Goal: Task Accomplishment & Management: Manage account settings

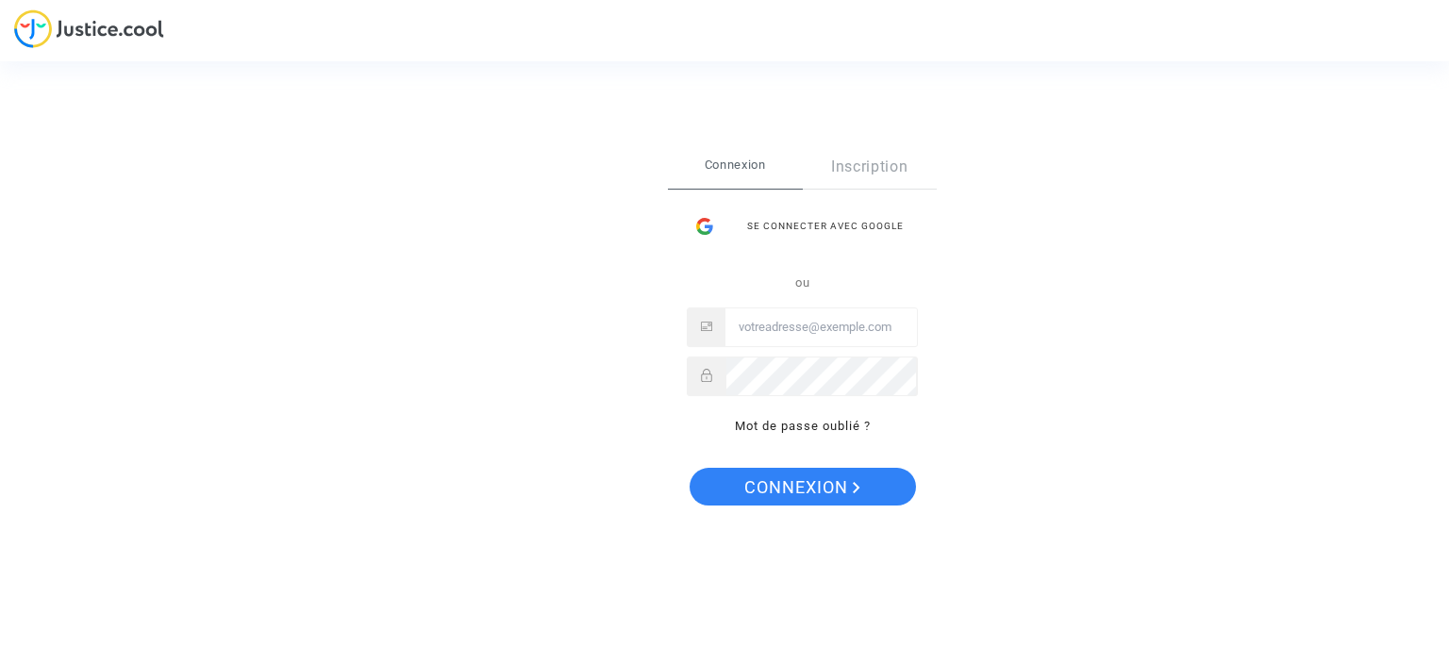
type input "nadege.q2020@gmail.com"
click at [725, 486] on button "Connexion" at bounding box center [803, 487] width 226 height 38
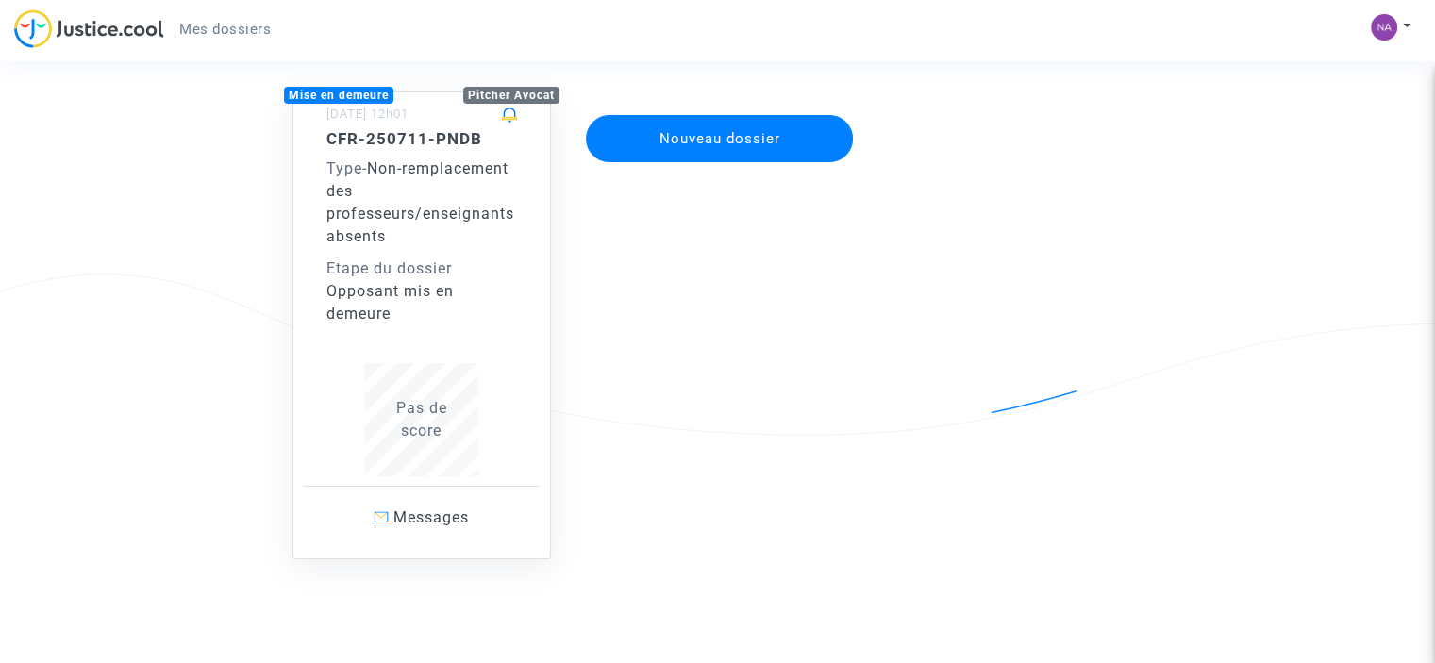
scroll to position [180, 0]
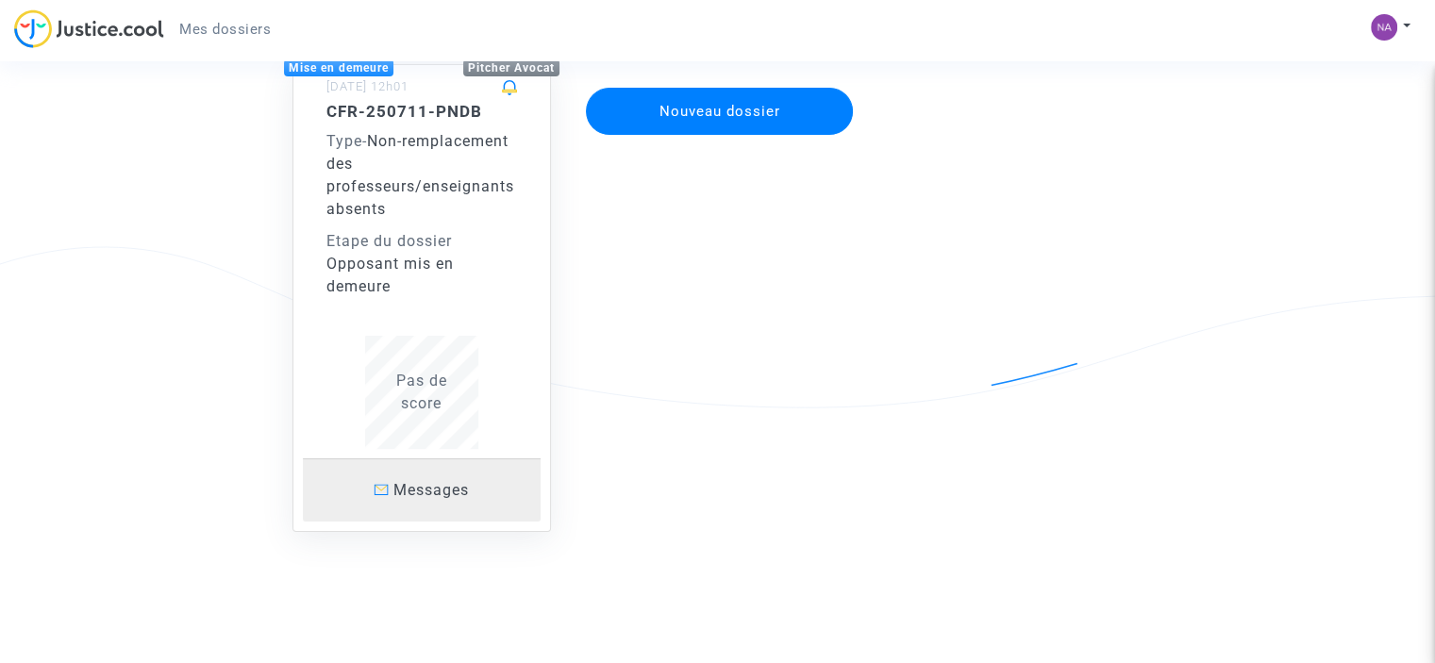
click at [401, 493] on span "Messages" at bounding box center [430, 490] width 75 height 18
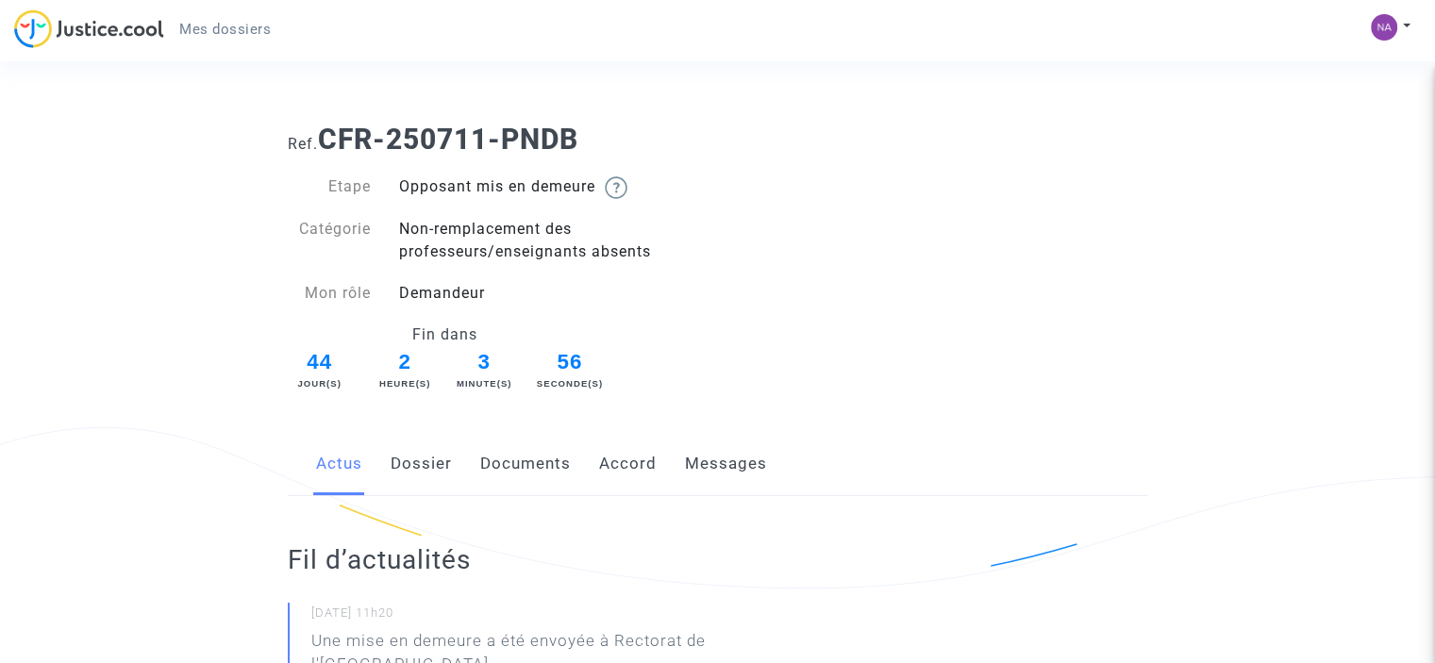
click at [620, 468] on link "Accord" at bounding box center [628, 464] width 58 height 62
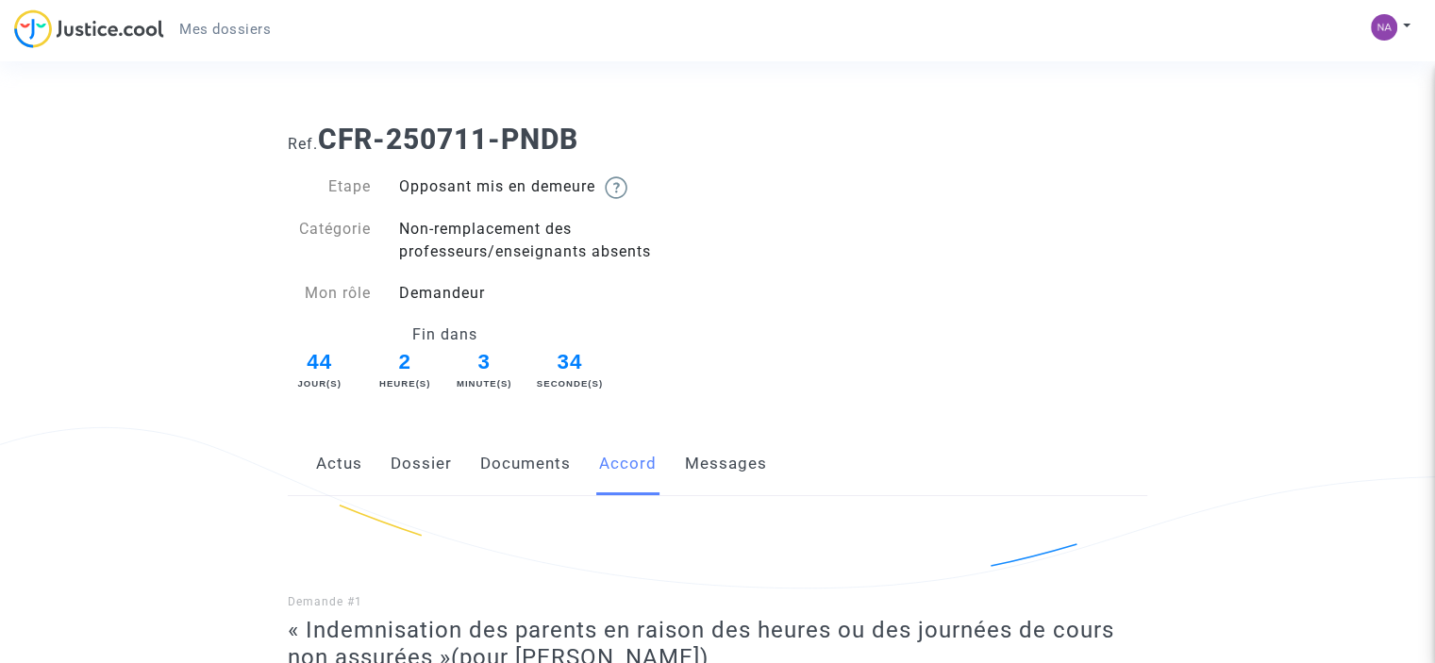
click at [688, 464] on link "Messages" at bounding box center [726, 464] width 82 height 62
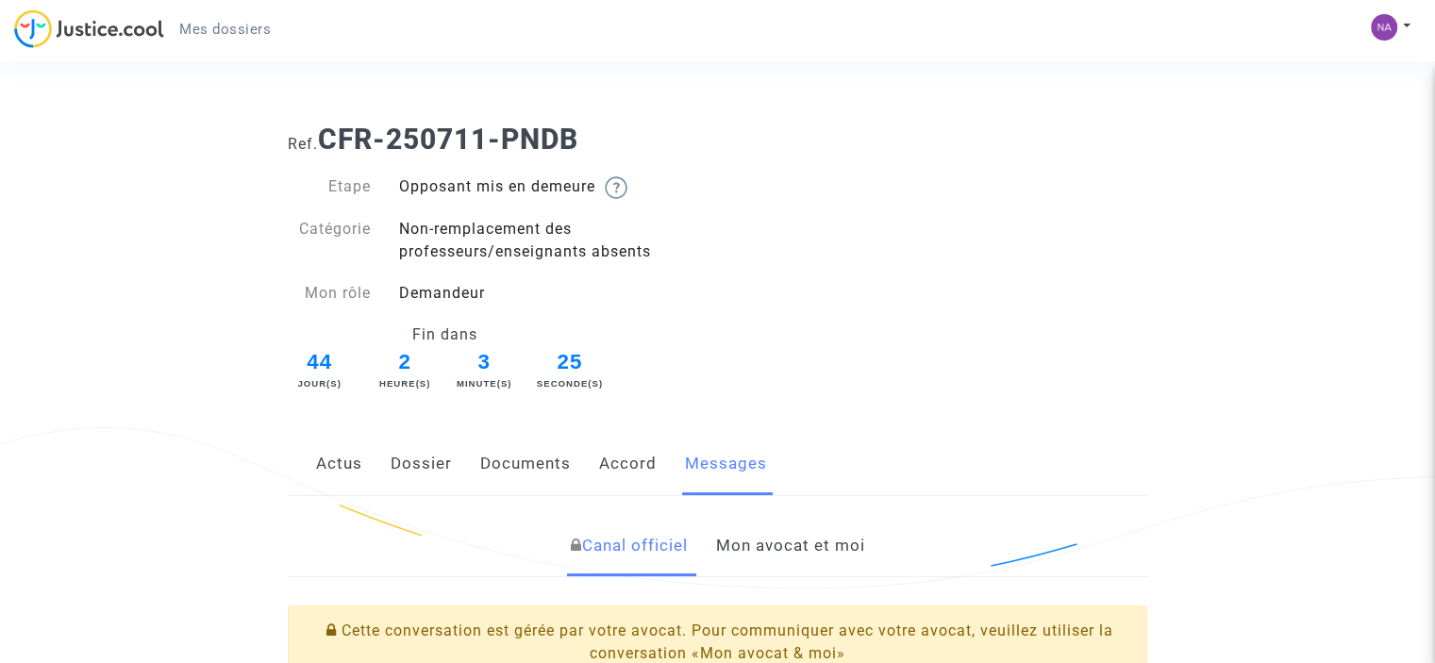
click at [540, 470] on link "Documents" at bounding box center [525, 464] width 91 height 62
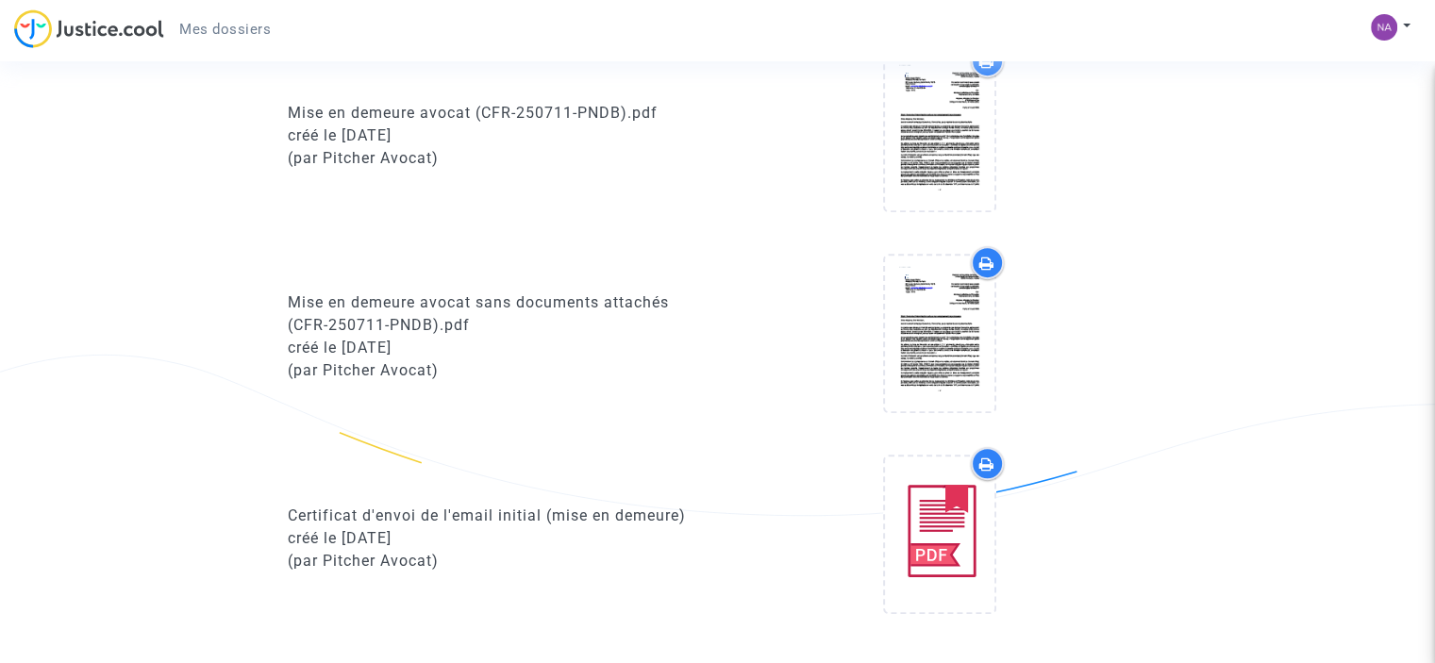
scroll to position [755, 0]
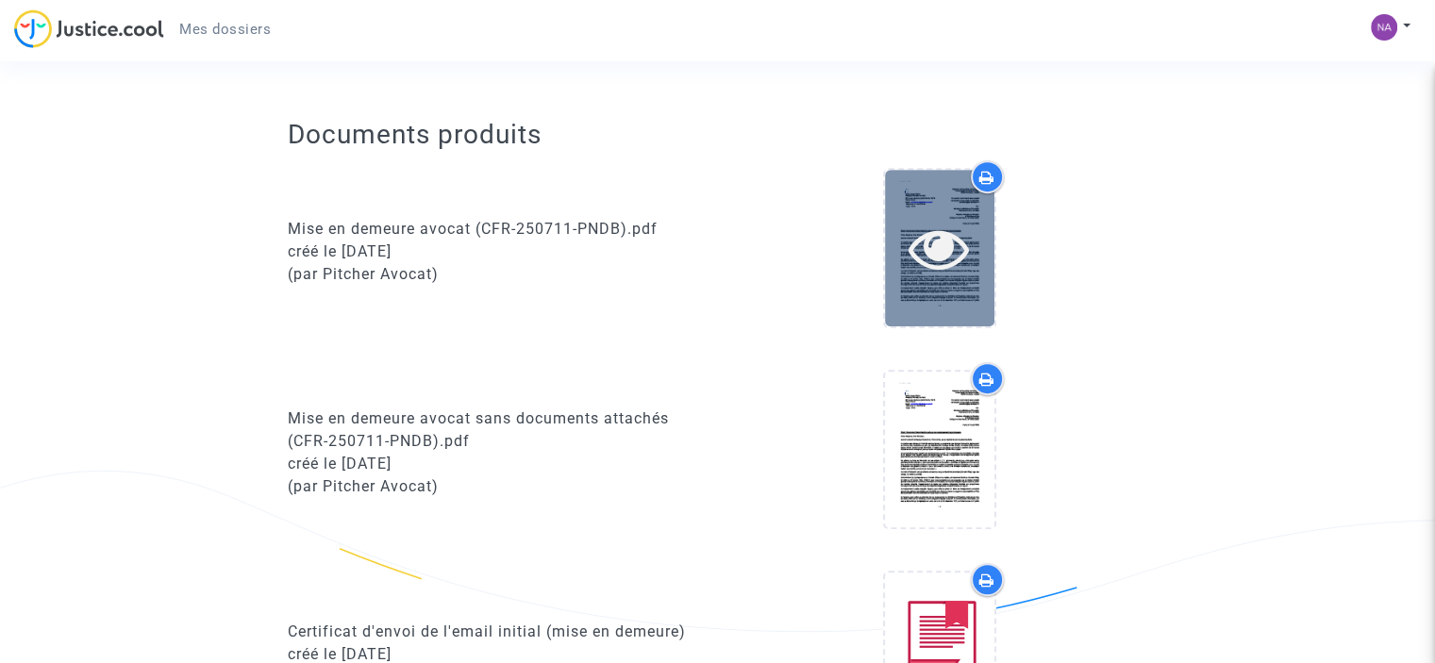
click at [943, 239] on icon at bounding box center [939, 248] width 61 height 60
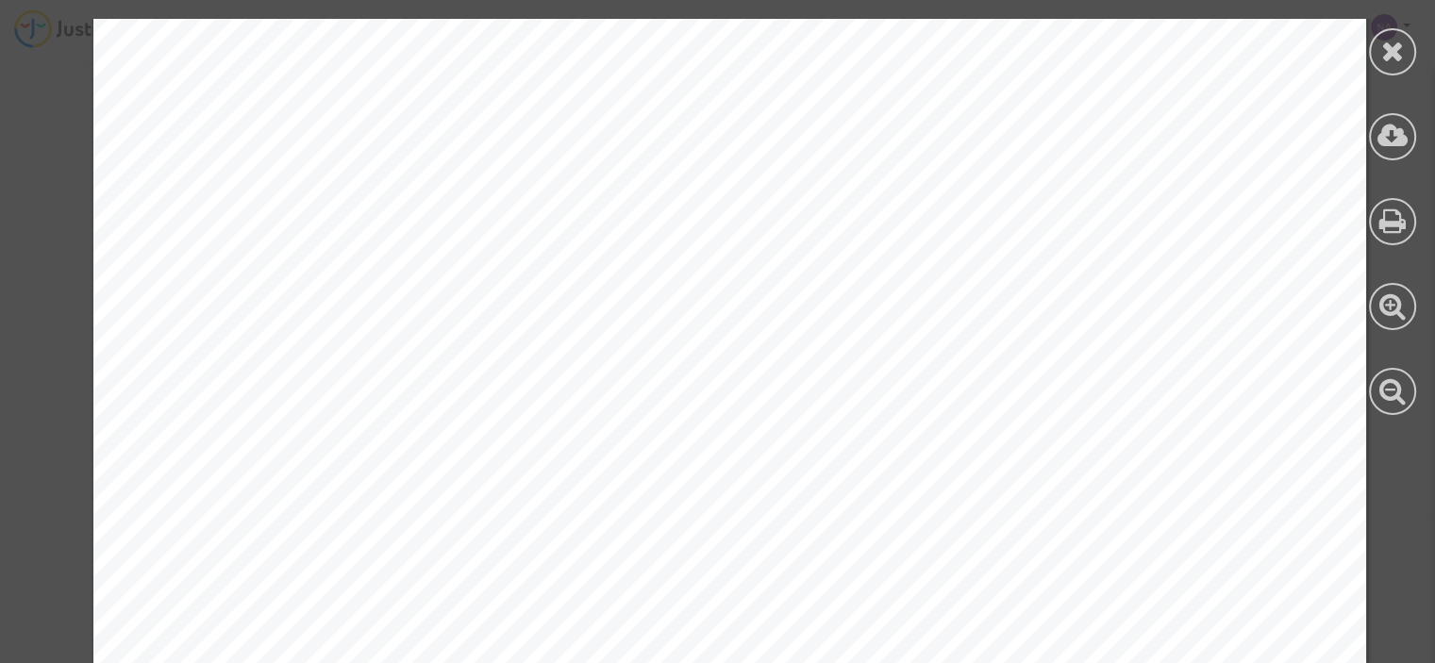
scroll to position [53658, 0]
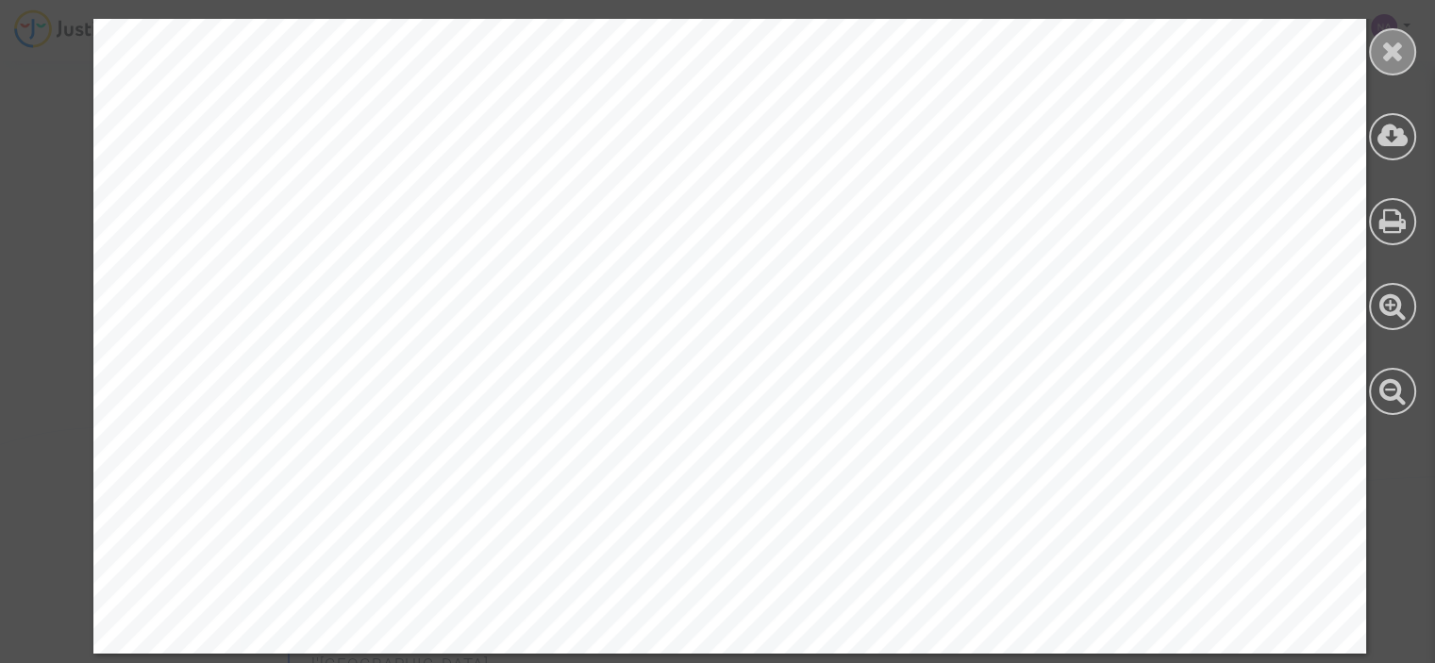
click at [1396, 54] on icon at bounding box center [1393, 51] width 24 height 28
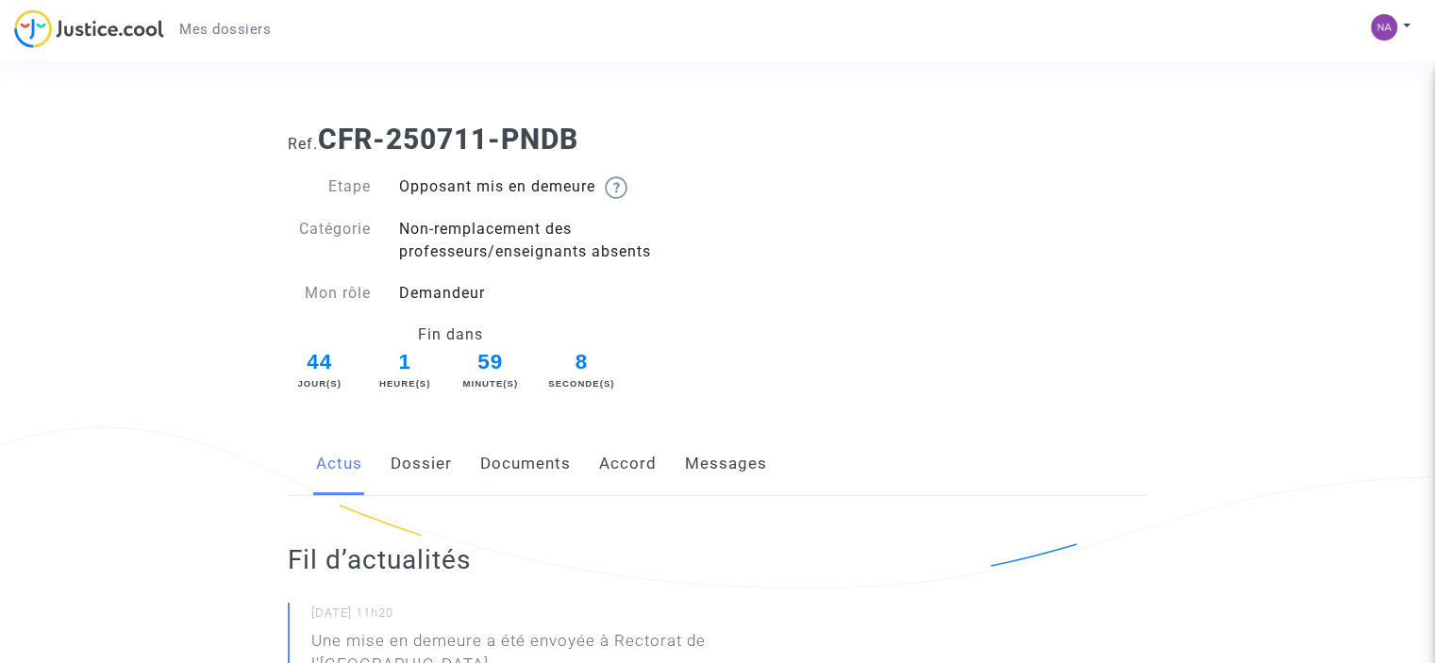
click at [514, 463] on link "Documents" at bounding box center [525, 464] width 91 height 62
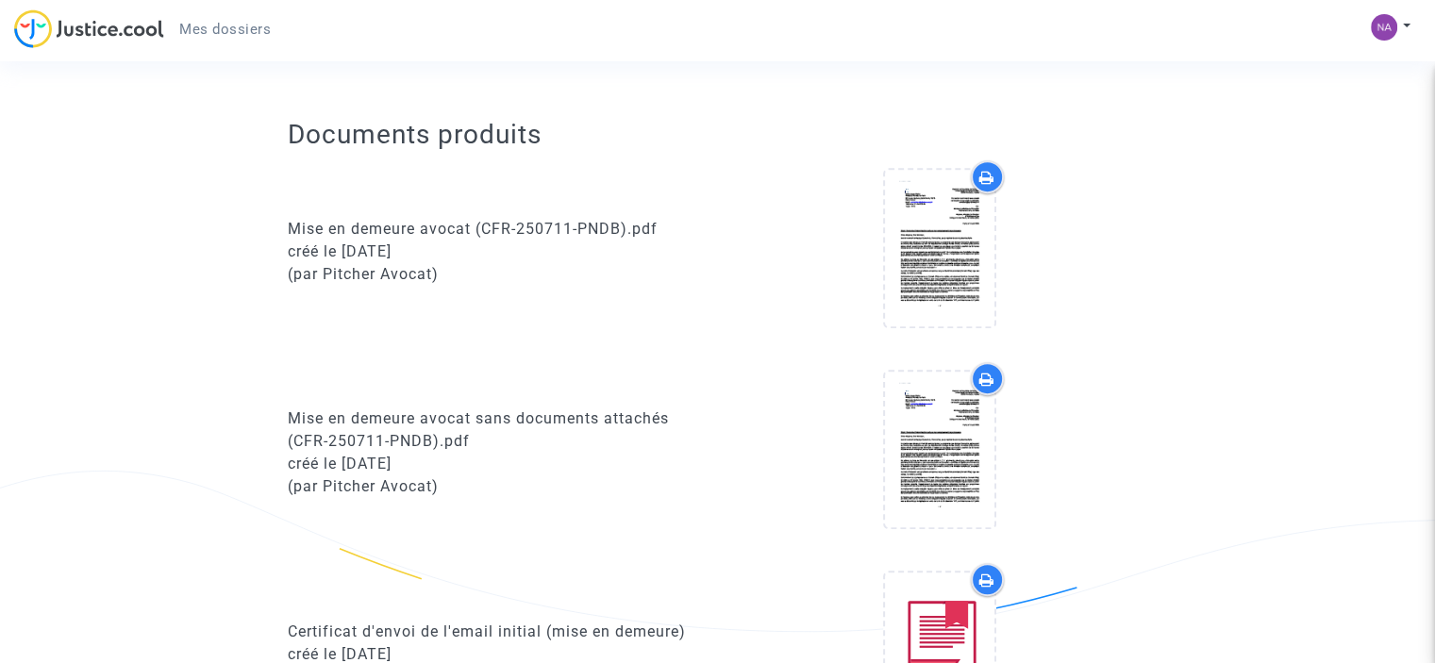
scroll to position [849, 0]
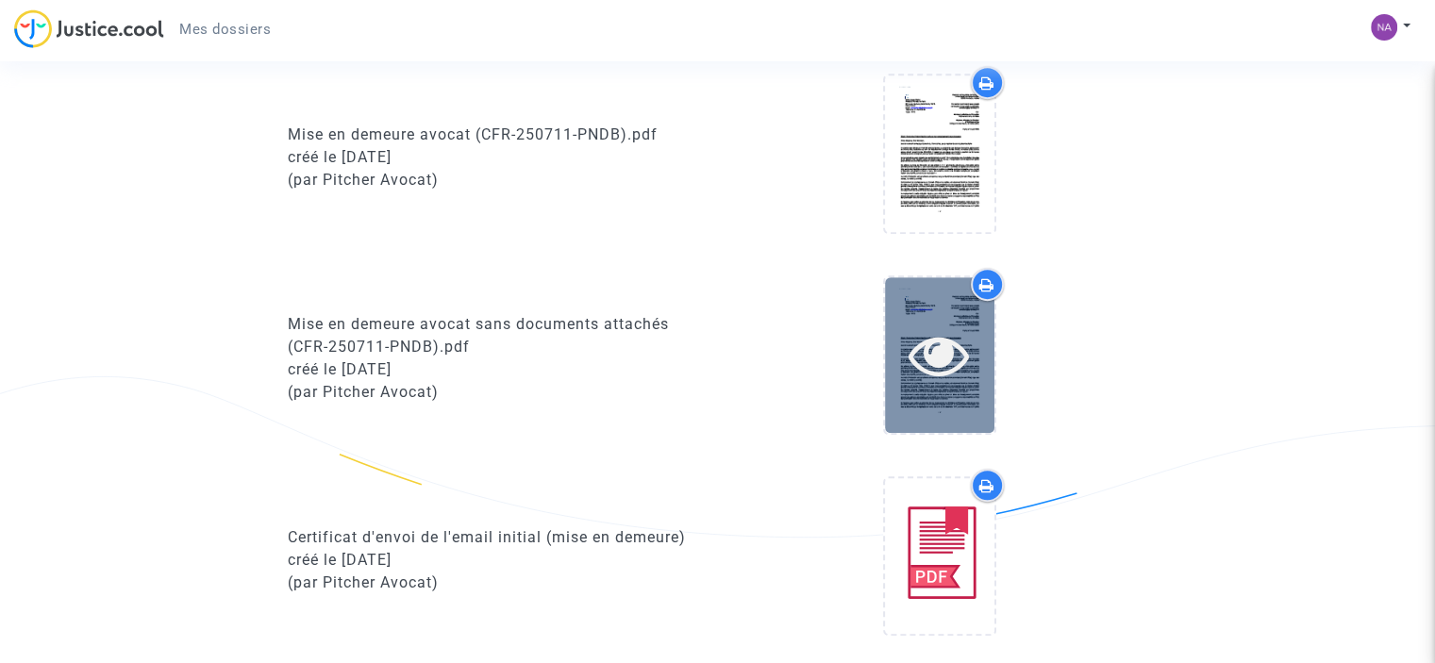
click at [939, 326] on icon at bounding box center [939, 355] width 61 height 60
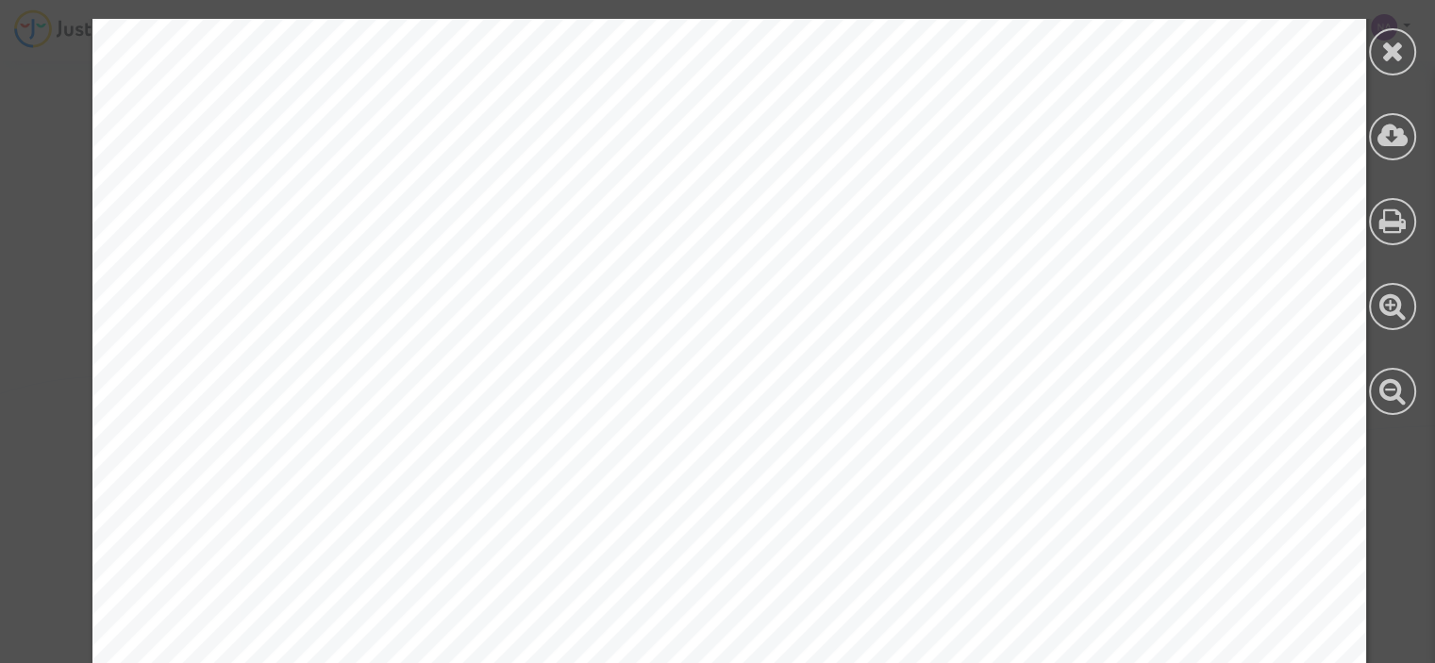
scroll to position [2989, 0]
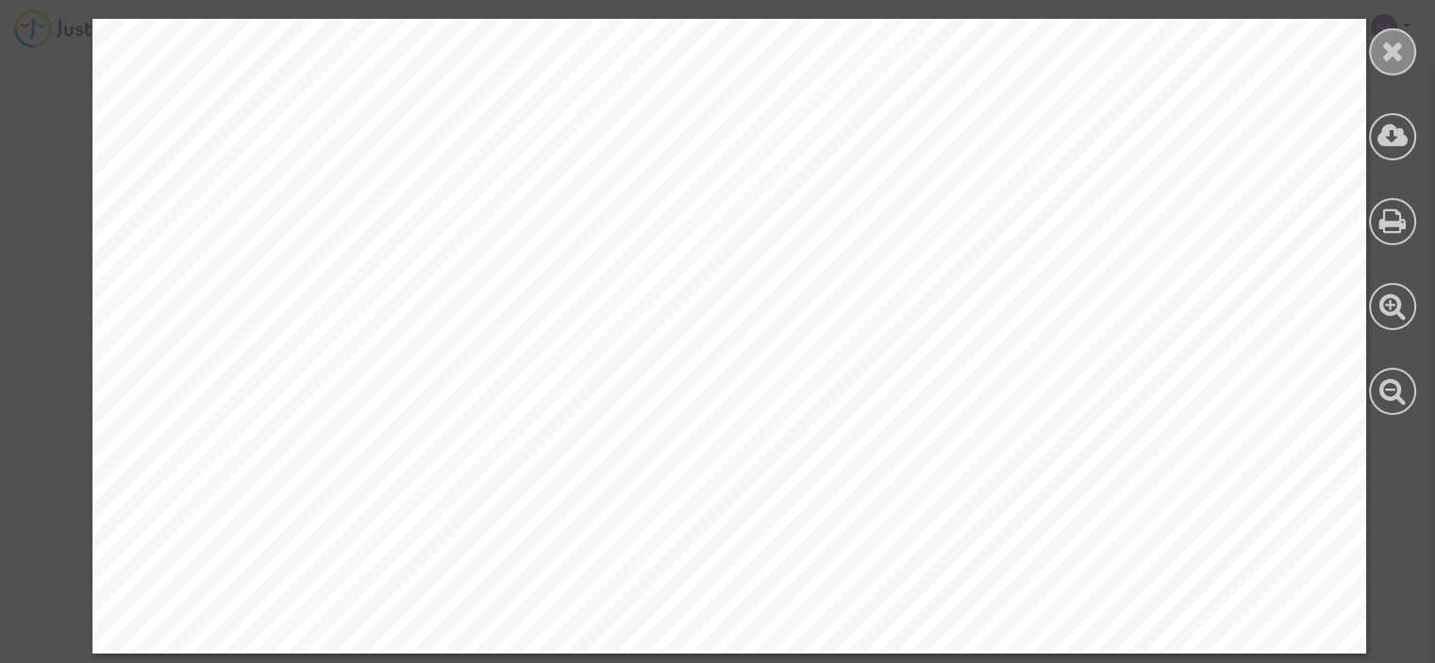
click at [1385, 47] on icon at bounding box center [1393, 51] width 24 height 28
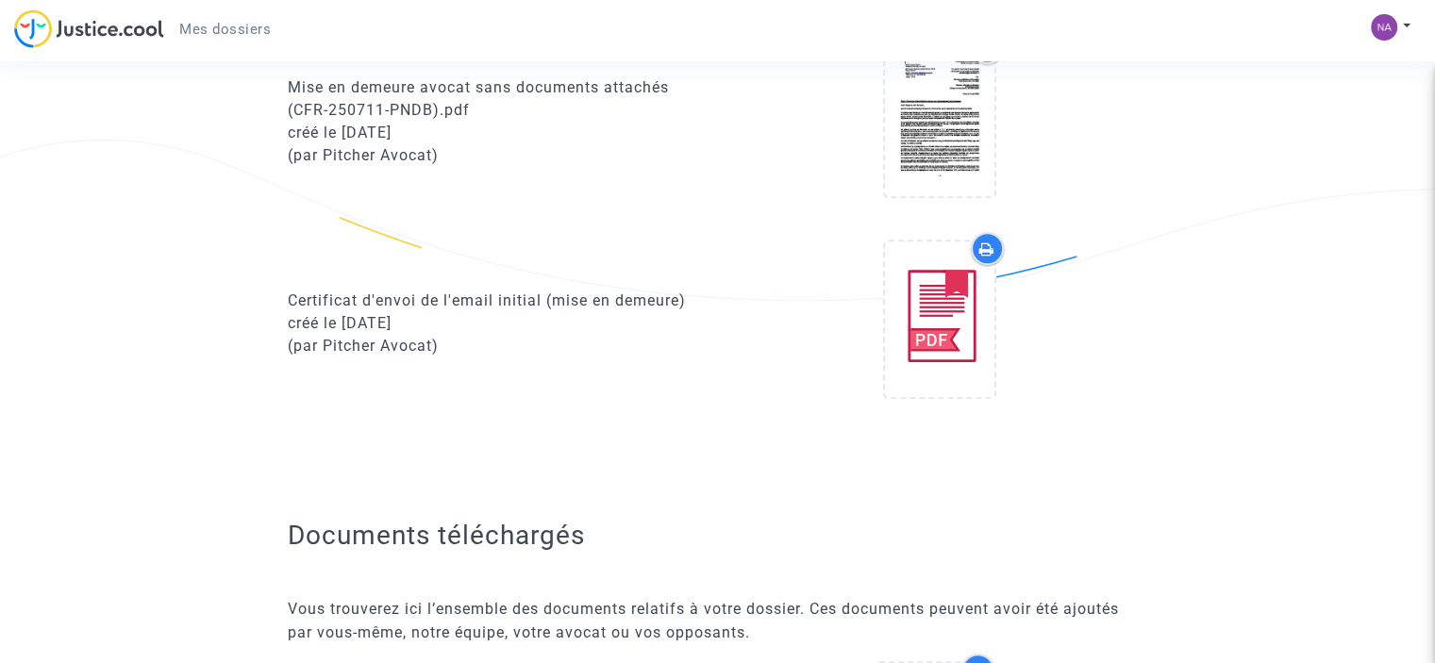
scroll to position [1132, 0]
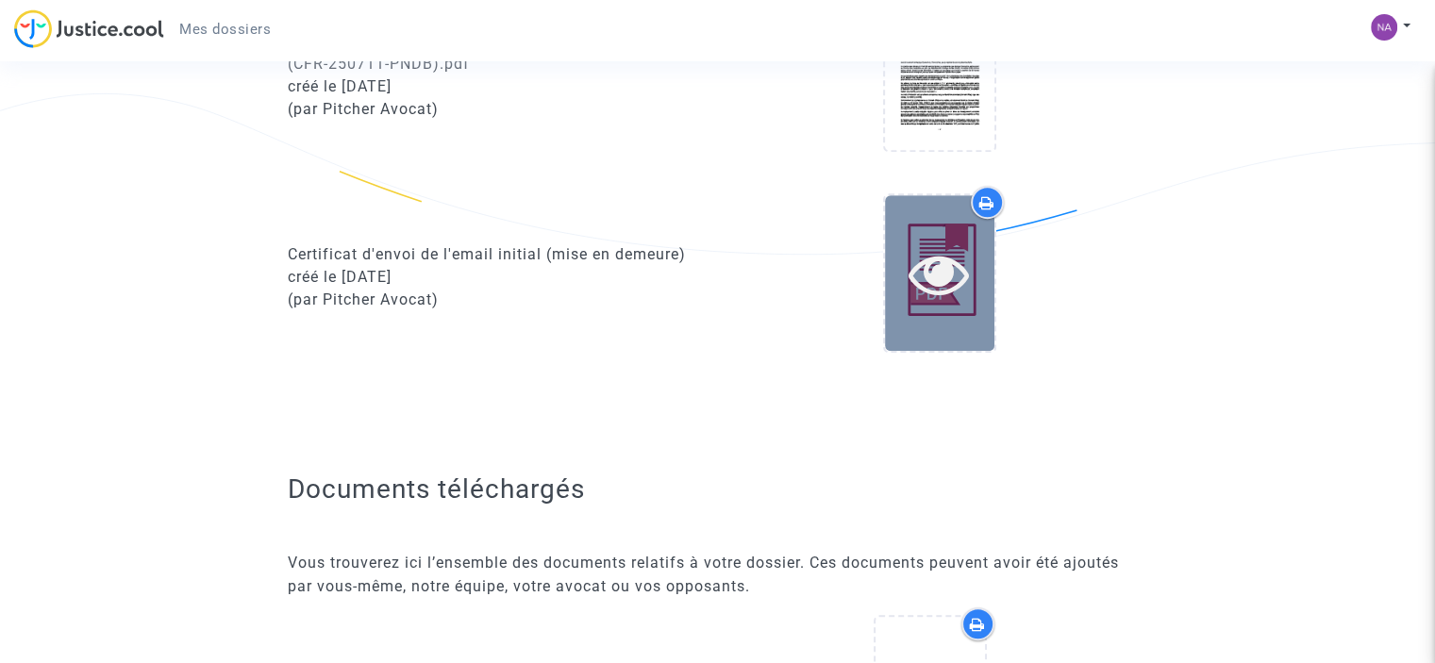
click at [950, 261] on icon at bounding box center [939, 273] width 61 height 60
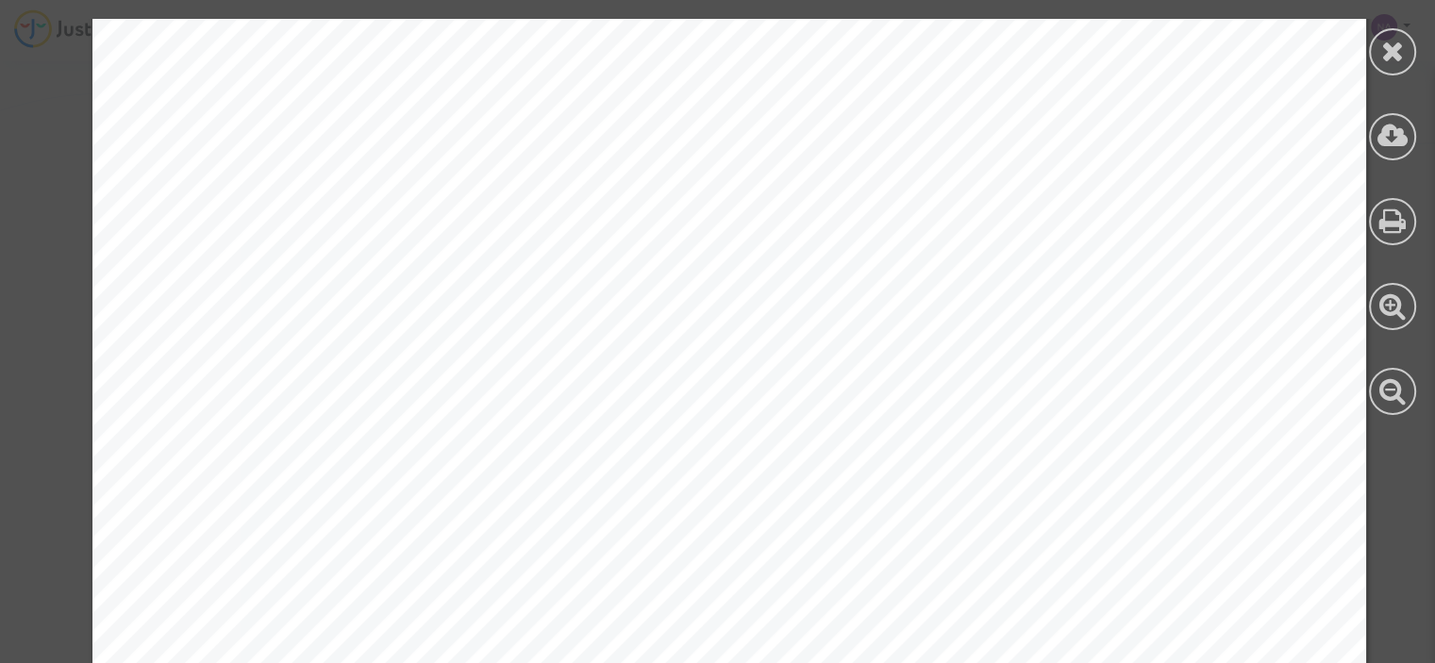
scroll to position [1179, 0]
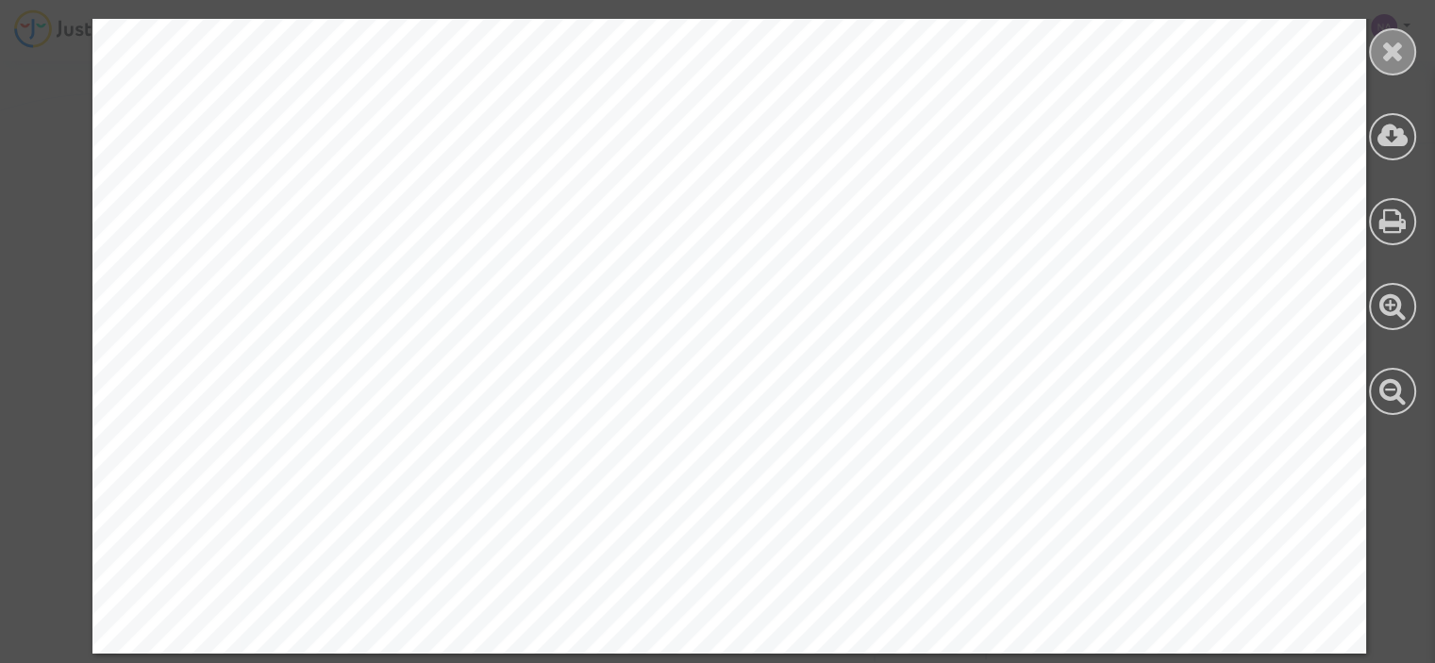
click at [1391, 52] on icon at bounding box center [1393, 51] width 24 height 28
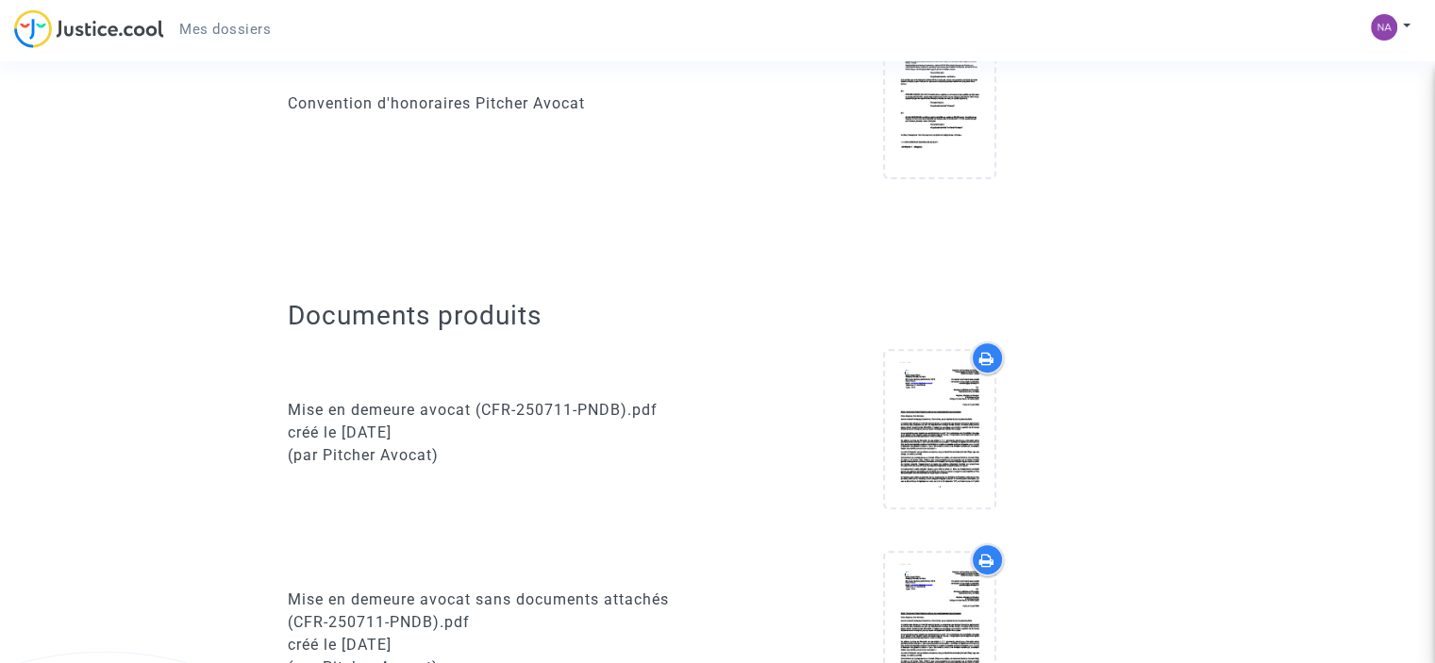
scroll to position [660, 0]
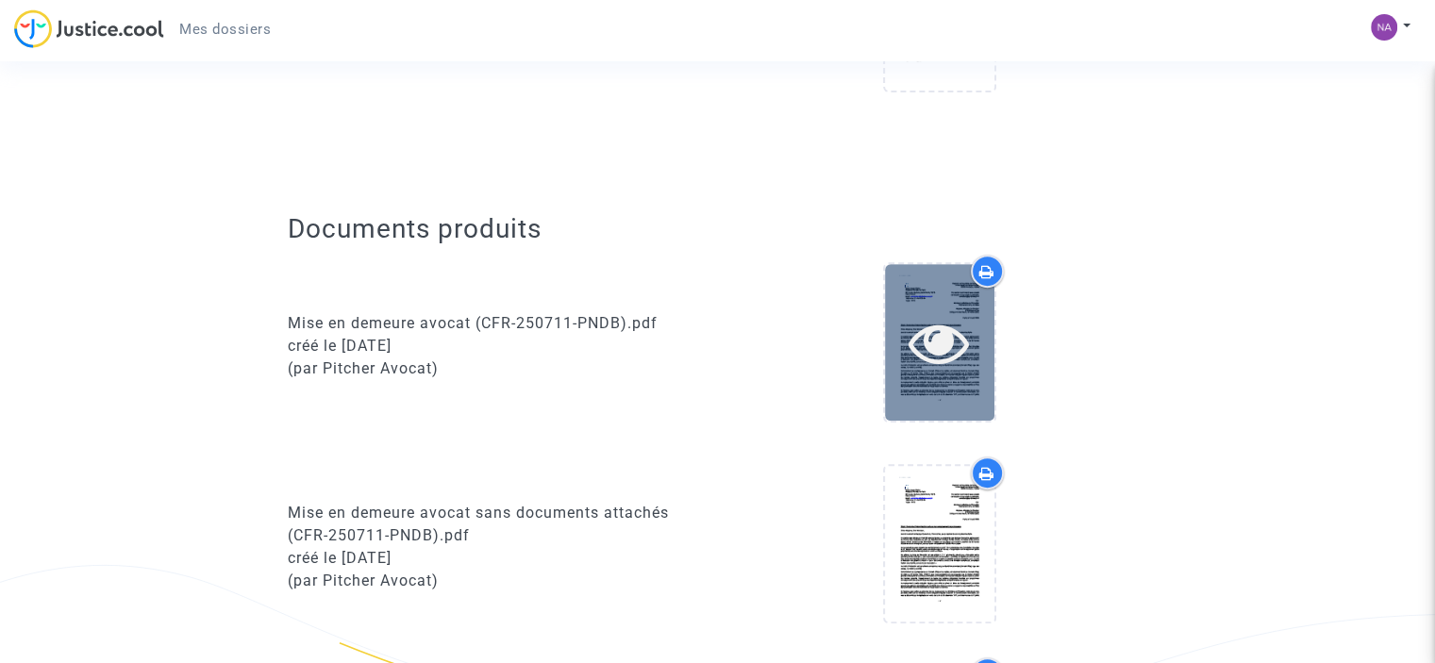
click at [957, 326] on icon at bounding box center [939, 342] width 61 height 60
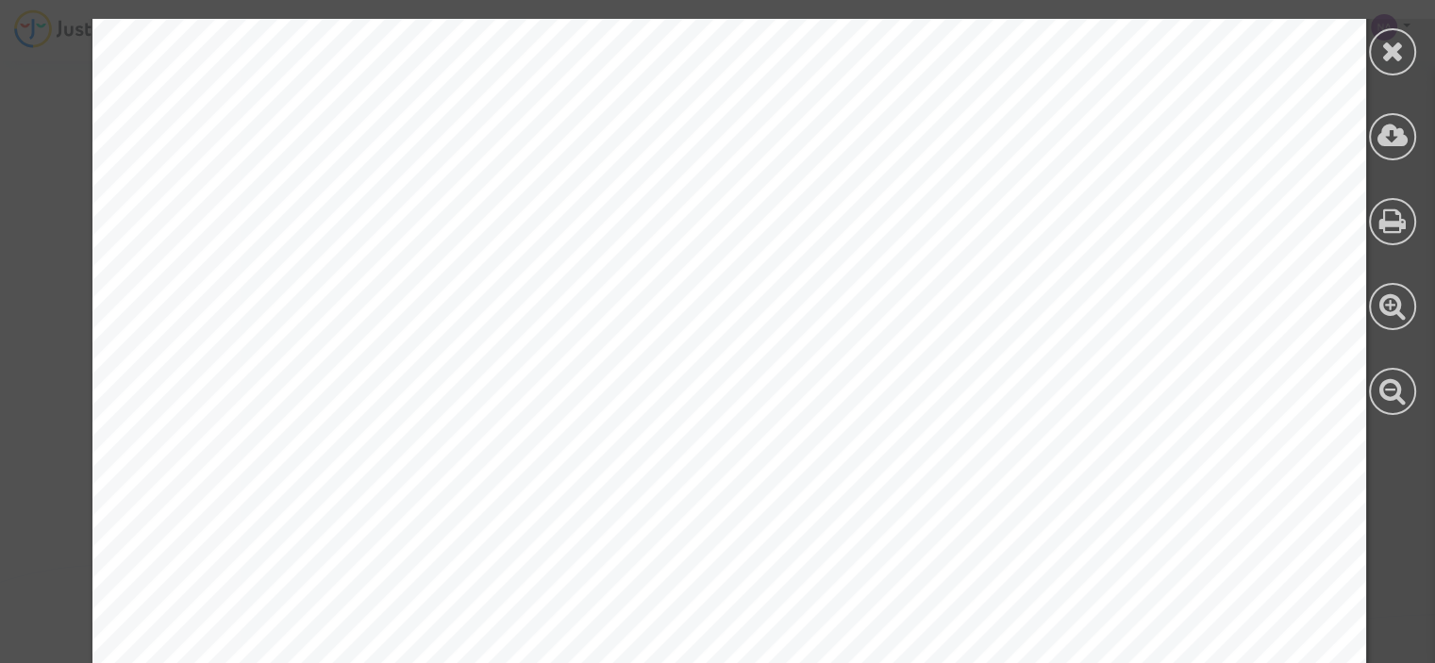
scroll to position [0, 0]
click at [1399, 53] on icon at bounding box center [1393, 51] width 24 height 28
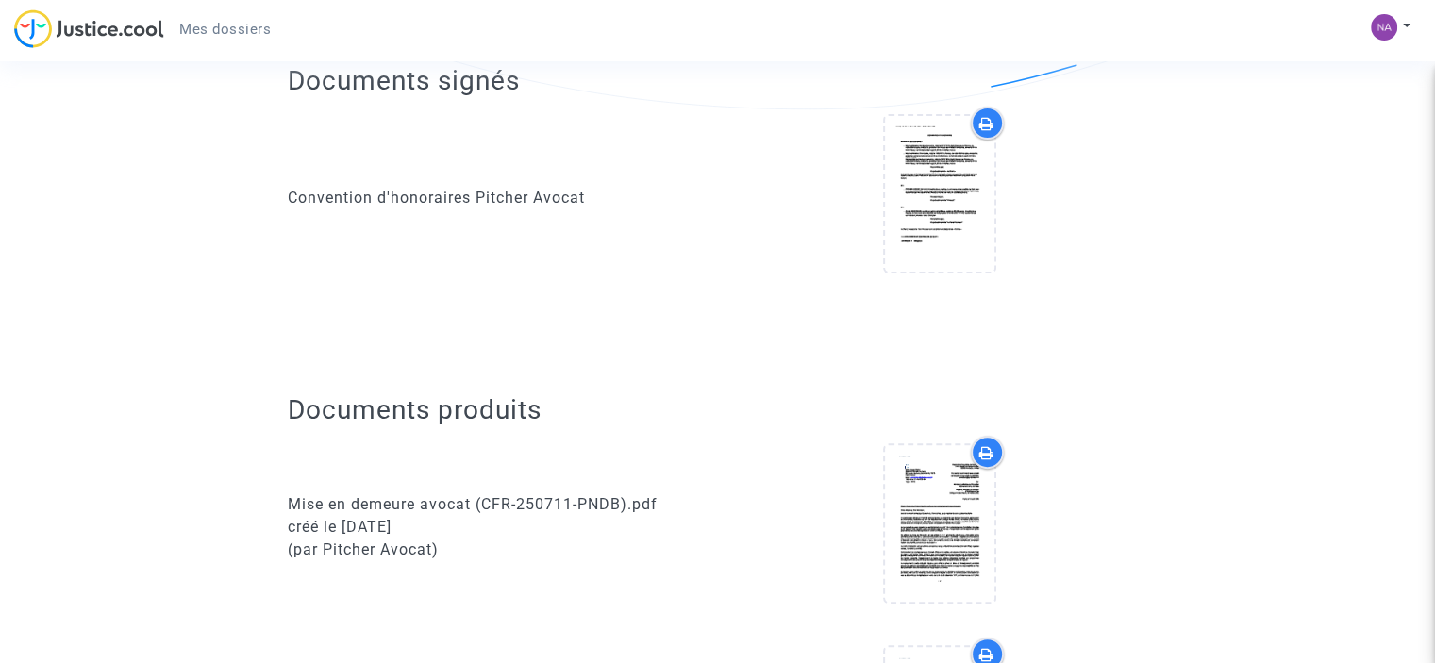
scroll to position [189, 0]
